Goal: Check status: Check status

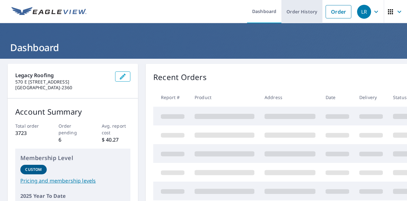
click at [294, 11] on link "Order History" at bounding box center [301, 11] width 41 height 23
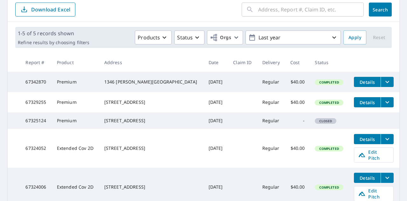
scroll to position [69, 0]
click at [134, 105] on div "[STREET_ADDRESS]" at bounding box center [151, 102] width 94 height 6
click at [357, 105] on span "Details" at bounding box center [366, 102] width 19 height 6
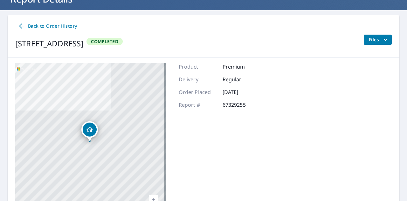
scroll to position [95, 0]
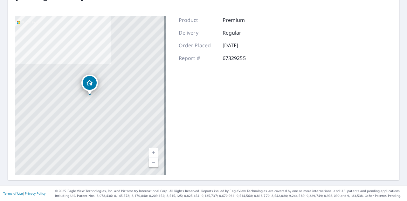
click at [89, 92] on div "Dropped pin, building 1, Residential property, 6486 E Highway 39 Huntsville, UT…" at bounding box center [89, 91] width 8 height 6
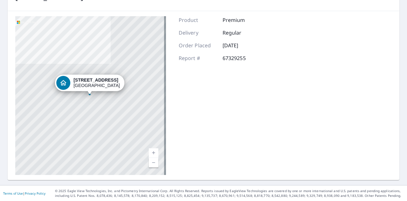
click at [91, 98] on div "[STREET_ADDRESS]" at bounding box center [90, 95] width 151 height 159
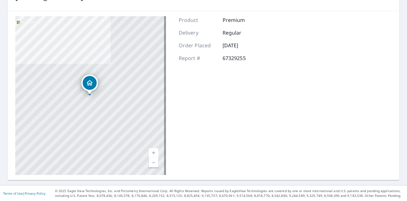
click at [89, 92] on div "Dropped pin, building 1, Residential property, 6486 E Highway 39 Huntsville, UT…" at bounding box center [89, 91] width 8 height 6
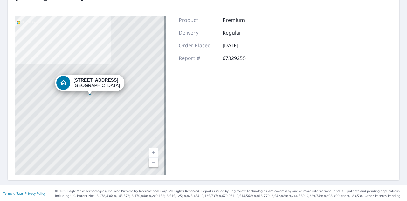
click at [89, 92] on div "Dropped pin, building 1, Residential property, 6486 E Highway 39 Huntsville, UT…" at bounding box center [89, 91] width 8 height 6
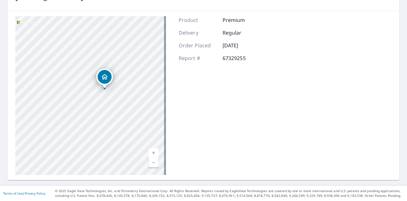
drag, startPoint x: 90, startPoint y: 85, endPoint x: 105, endPoint y: 79, distance: 16.1
click at [105, 79] on icon "Dropped pin, building 1, Residential property, 6486 E Highway 39 Huntsville, UT…" at bounding box center [105, 77] width 8 height 8
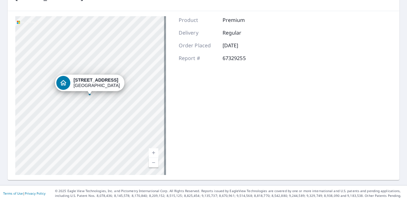
click at [90, 95] on div at bounding box center [89, 94] width 3 height 3
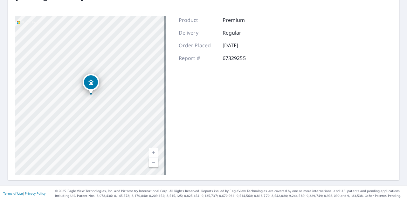
drag, startPoint x: 70, startPoint y: 62, endPoint x: 74, endPoint y: 60, distance: 4.7
click at [73, 60] on div "[STREET_ADDRESS]" at bounding box center [90, 95] width 151 height 159
click at [99, 95] on div "[STREET_ADDRESS]" at bounding box center [90, 95] width 151 height 159
click at [91, 92] on div "[STREET_ADDRESS]" at bounding box center [90, 95] width 151 height 159
click at [93, 91] on div "Dropped pin, building 1, Residential property, 6486 E Highway 39 Huntsville, UT…" at bounding box center [93, 89] width 8 height 6
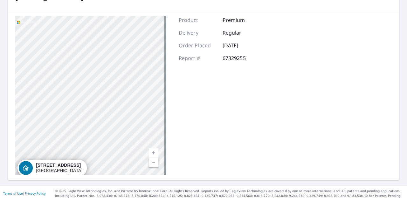
click at [67, 153] on div "[STREET_ADDRESS]" at bounding box center [90, 95] width 151 height 159
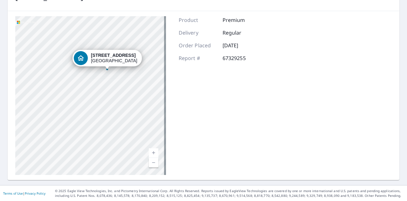
drag, startPoint x: 57, startPoint y: 117, endPoint x: 114, endPoint y: 21, distance: 111.5
click at [114, 21] on div "[STREET_ADDRESS]" at bounding box center [90, 95] width 151 height 159
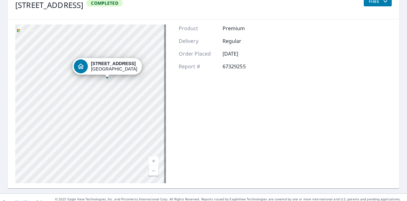
scroll to position [0, 0]
